Goal: Task Accomplishment & Management: Manage account settings

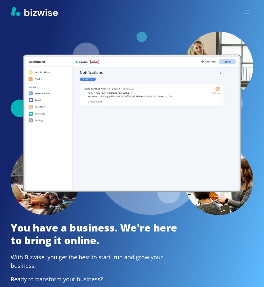
click at [243, 6] on div at bounding box center [247, 12] width 13 height 13
click at [247, 14] on icon "button" at bounding box center [247, 12] width 5 height 4
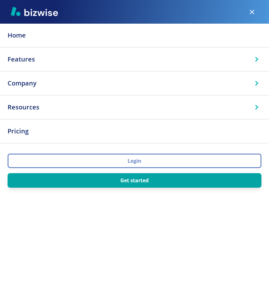
click at [148, 162] on button "Login" at bounding box center [135, 160] width 254 height 14
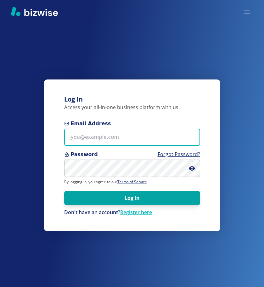
click at [106, 138] on input "Email Address" at bounding box center [132, 137] width 136 height 17
paste input "[PERSON_NAME][EMAIL_ADDRESS][DOMAIN_NAME]"
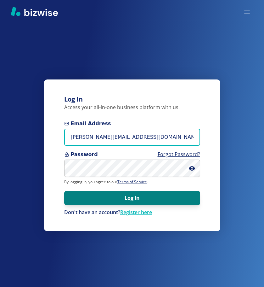
type input "[PERSON_NAME][EMAIL_ADDRESS][DOMAIN_NAME]"
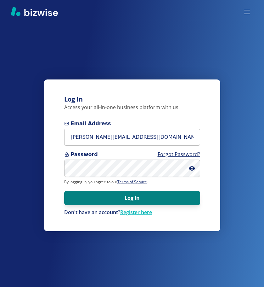
click at [102, 200] on button "Log In" at bounding box center [132, 198] width 136 height 14
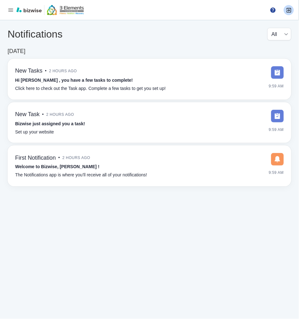
click at [11, 13] on icon "button" at bounding box center [11, 10] width 6 height 6
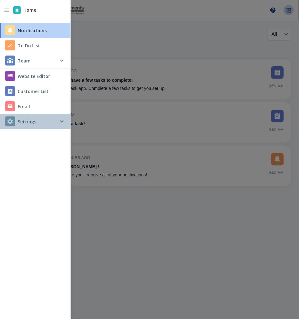
click at [27, 119] on h4 "Settings" at bounding box center [27, 121] width 19 height 7
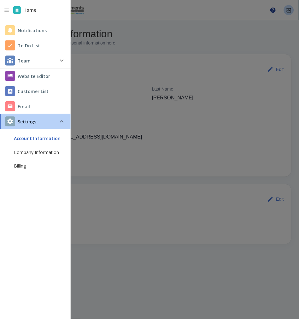
click at [142, 53] on div at bounding box center [149, 159] width 299 height 319
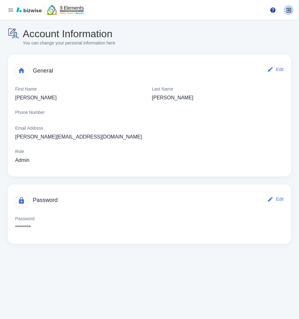
click at [16, 8] on div at bounding box center [44, 10] width 79 height 10
click at [10, 10] on icon "button" at bounding box center [11, 10] width 6 height 6
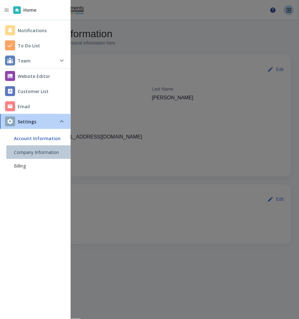
click at [43, 152] on span "Company Information" at bounding box center [40, 152] width 52 height 6
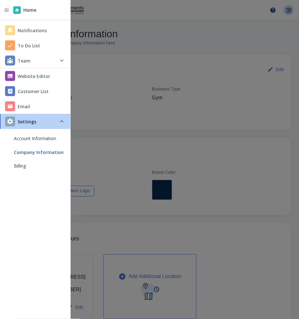
click at [249, 141] on div at bounding box center [149, 159] width 299 height 319
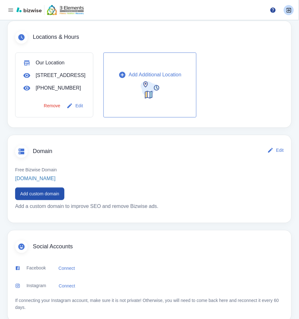
scroll to position [210, 0]
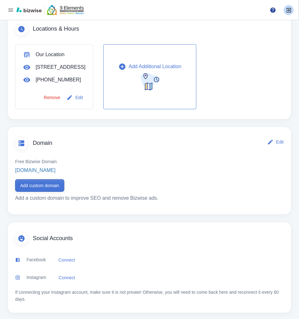
click at [47, 192] on button "Add custom domain" at bounding box center [39, 185] width 49 height 13
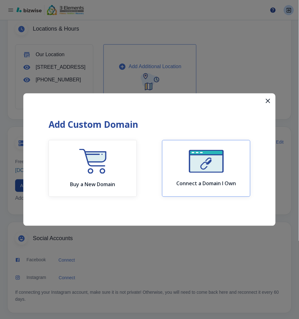
click at [218, 166] on img "button" at bounding box center [206, 161] width 35 height 23
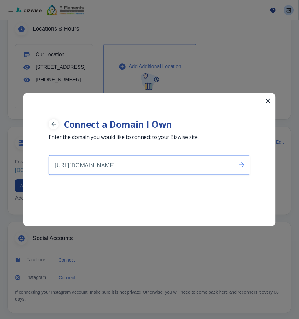
drag, startPoint x: 88, startPoint y: 165, endPoint x: 64, endPoint y: 163, distance: 24.7
click at [64, 163] on input "https://www.3elementslifestyle.com/" at bounding box center [140, 164] width 183 height 19
click at [126, 165] on input "3elementslifestyle.com/" at bounding box center [140, 164] width 183 height 19
type input "3elementslifestyle.com"
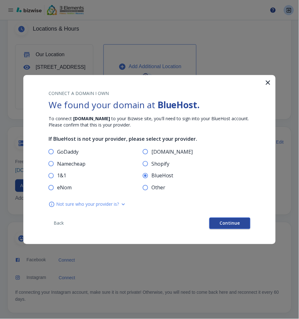
click at [229, 222] on span "Continue" at bounding box center [230, 223] width 20 height 4
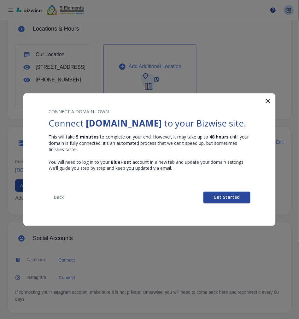
click at [229, 199] on span "Get Started" at bounding box center [227, 197] width 26 height 4
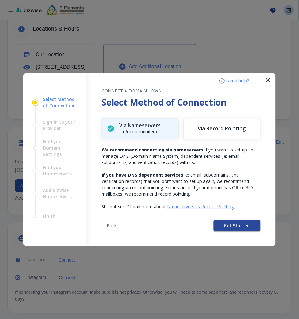
click at [229, 226] on span "Get Started" at bounding box center [237, 225] width 26 height 4
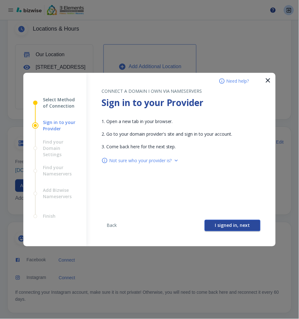
click at [230, 223] on span "I signed in, next" at bounding box center [232, 225] width 35 height 4
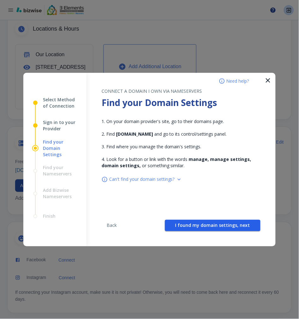
click at [230, 223] on span "I found my domain settings, next" at bounding box center [212, 225] width 75 height 4
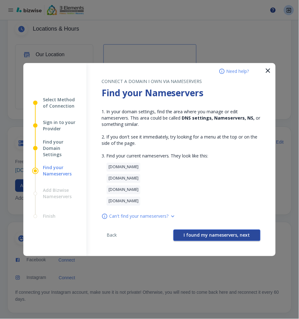
click at [216, 224] on div "Back I found my nameservers, next" at bounding box center [180, 237] width 159 height 37
click at [213, 230] on button "I found my nameservers, next" at bounding box center [216, 234] width 87 height 11
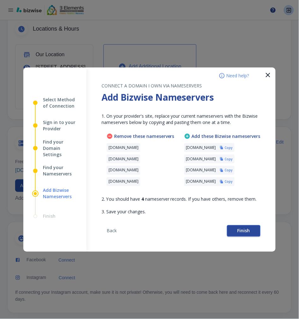
click at [240, 232] on span "Finish" at bounding box center [243, 230] width 13 height 4
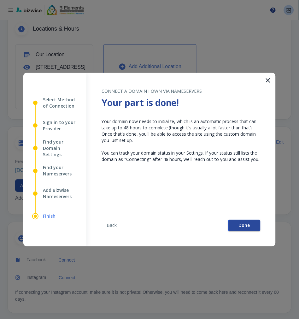
click at [243, 225] on span "Done" at bounding box center [244, 225] width 11 height 4
